Goal: Information Seeking & Learning: Learn about a topic

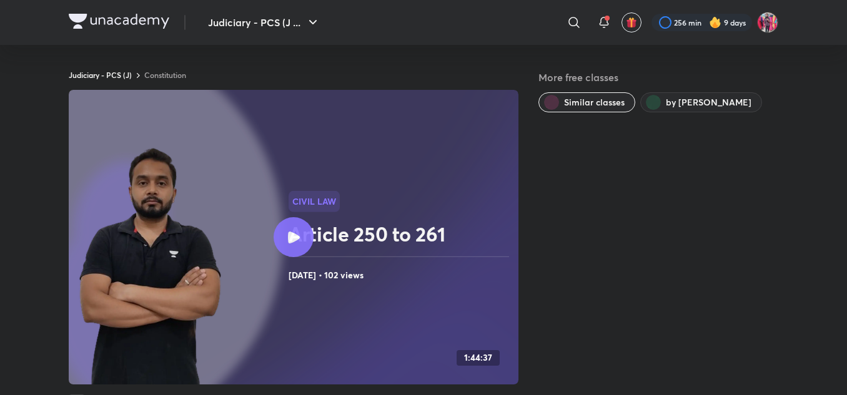
click at [130, 27] on img at bounding box center [119, 21] width 101 height 15
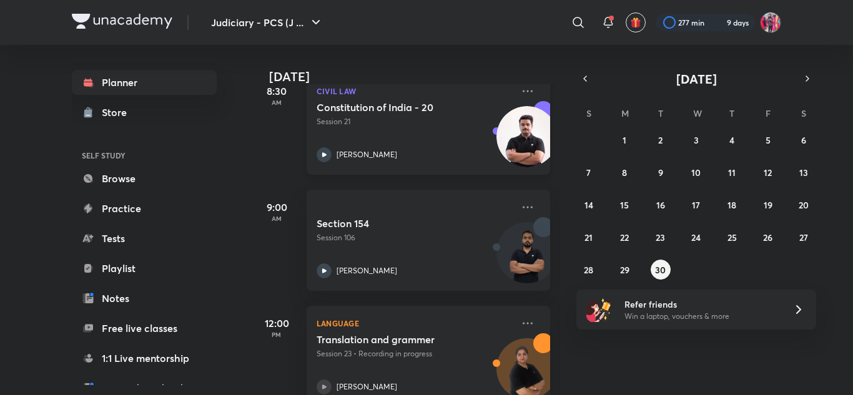
scroll to position [199, 0]
